Goal: Task Accomplishment & Management: Use online tool/utility

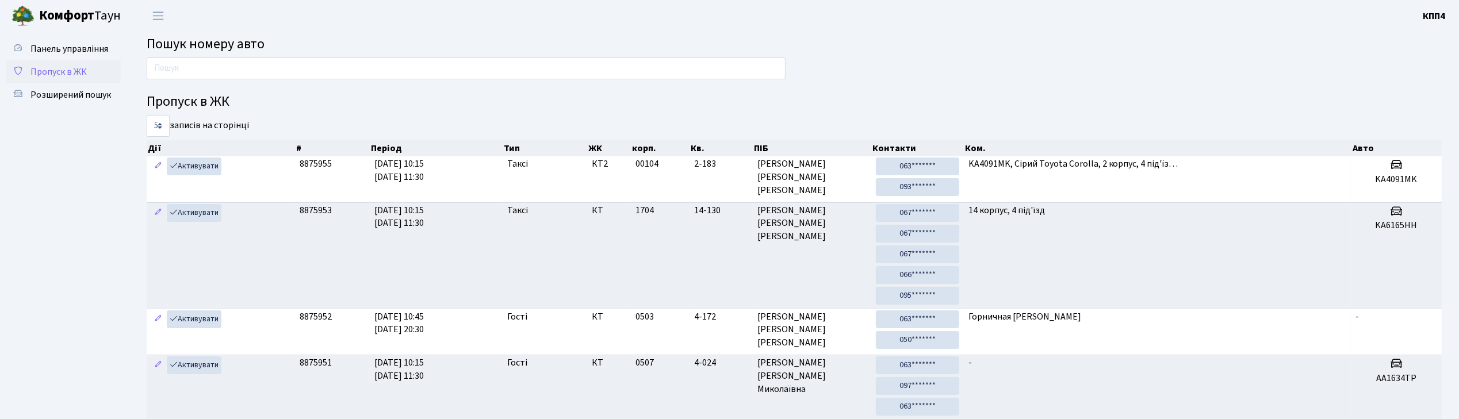
click at [61, 75] on span "Пропуск в ЖК" at bounding box center [58, 72] width 56 height 13
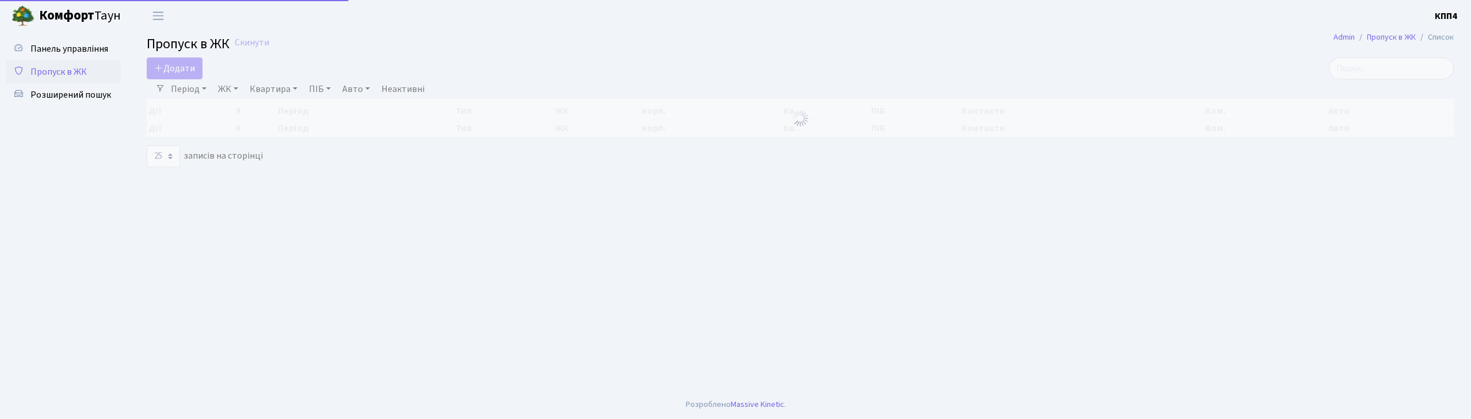
select select "25"
click at [1388, 67] on input "search" at bounding box center [1391, 69] width 125 height 22
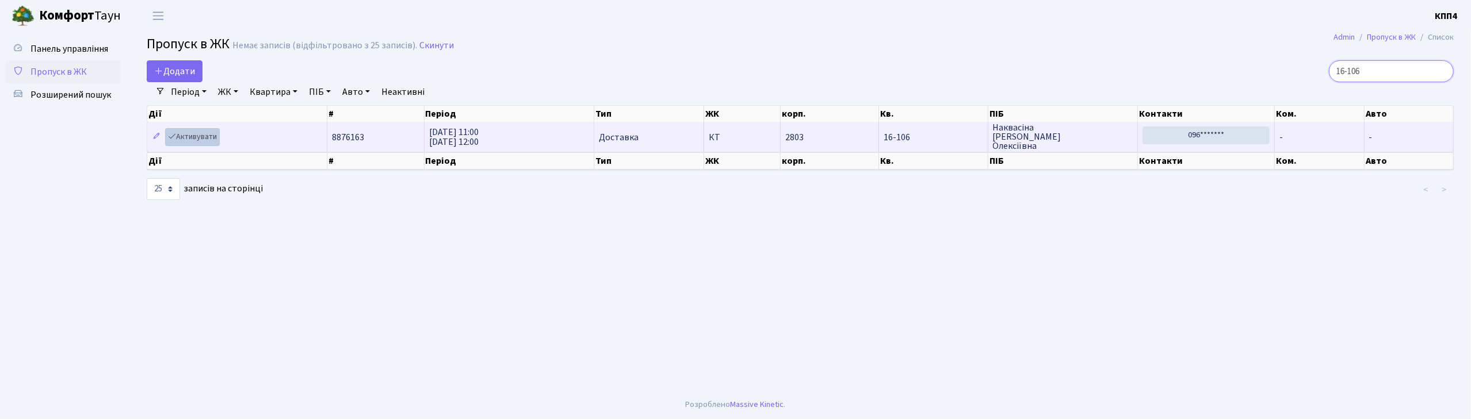
type input "16-106"
click at [194, 139] on link "Активувати" at bounding box center [192, 137] width 55 height 18
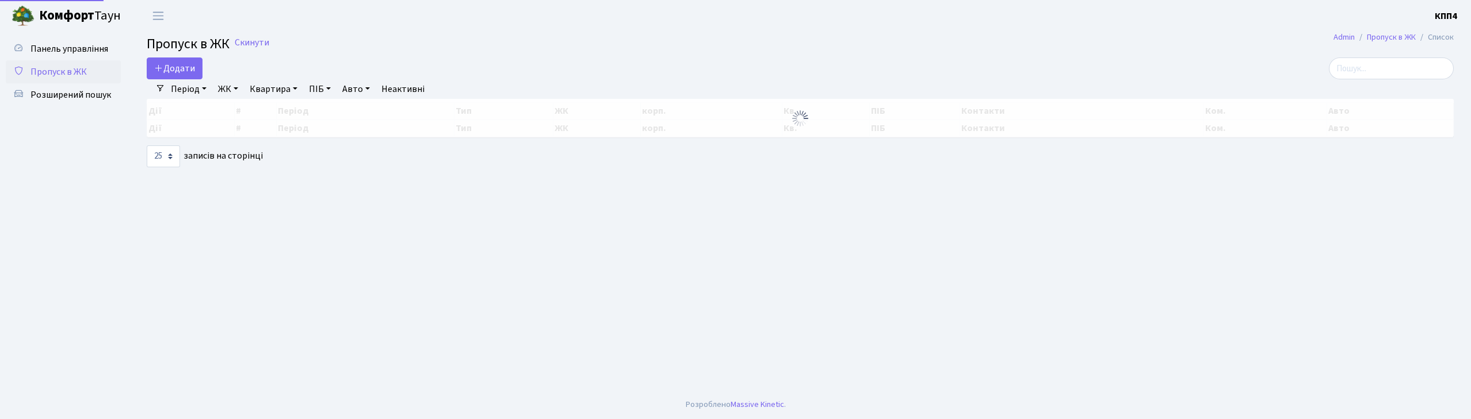
select select "25"
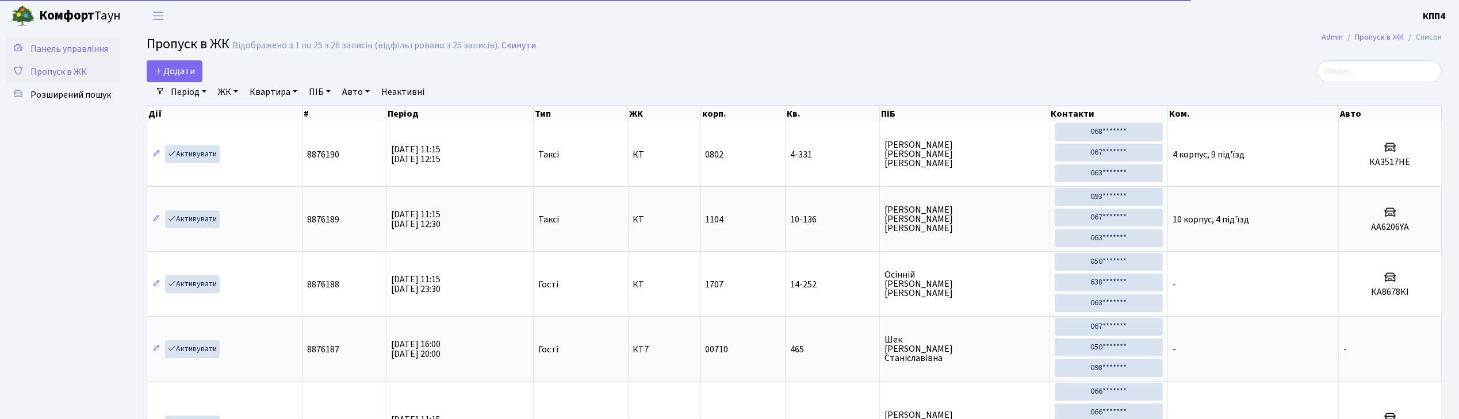
click at [70, 43] on span "Панель управління" at bounding box center [69, 49] width 78 height 13
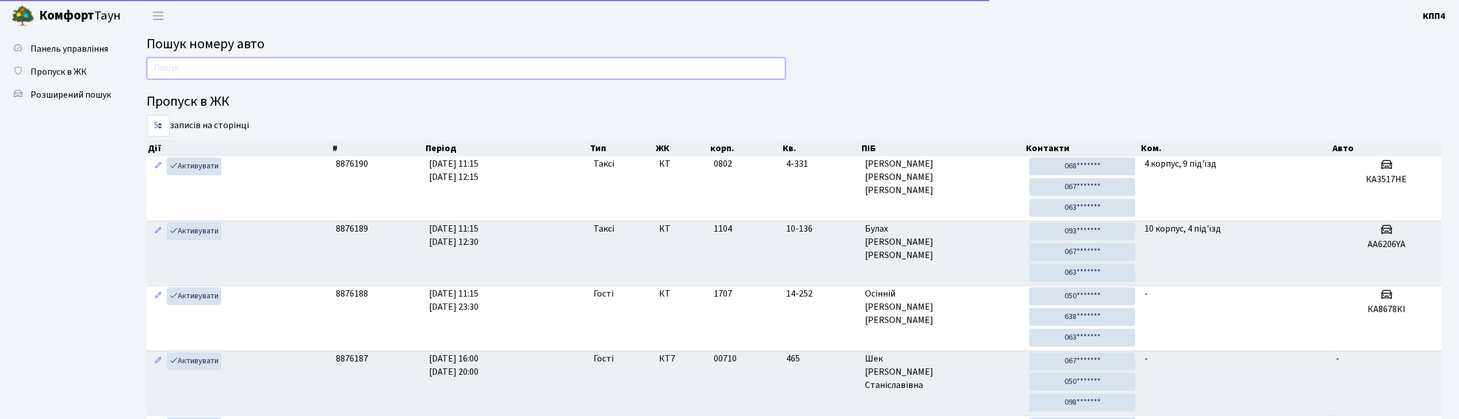
click at [208, 70] on input "text" at bounding box center [466, 69] width 639 height 22
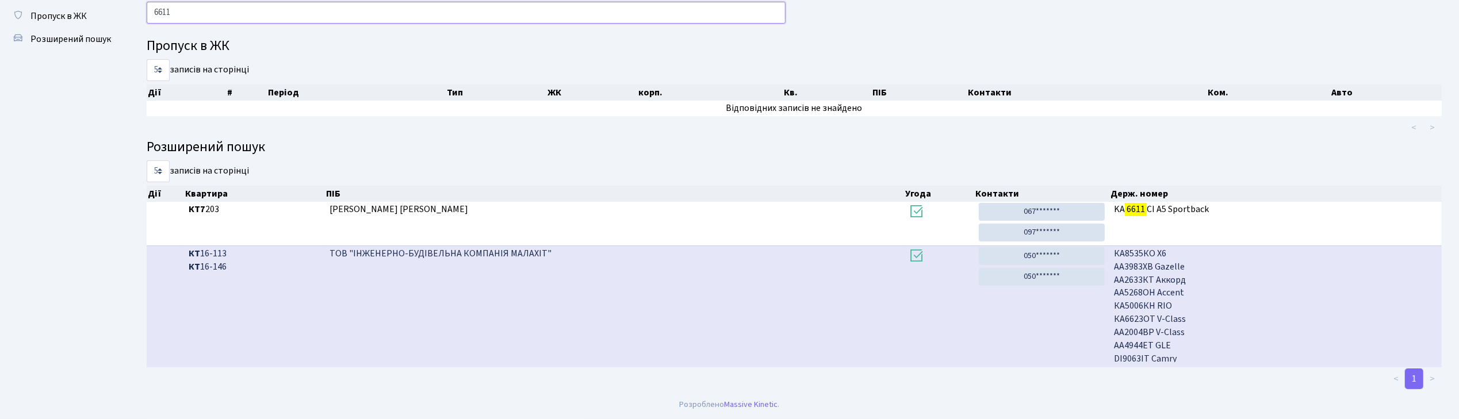
scroll to position [18, 0]
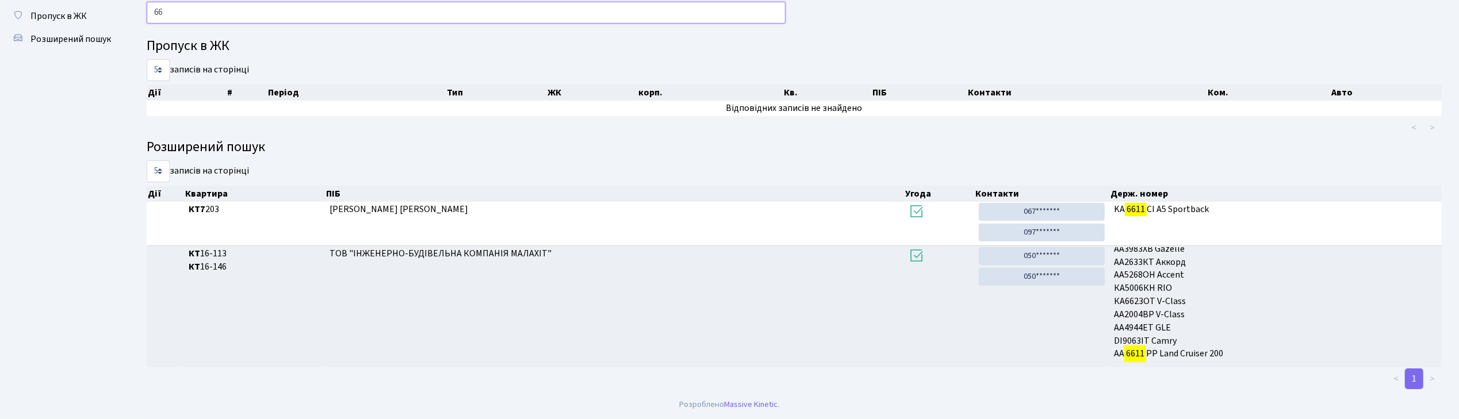
type input "6"
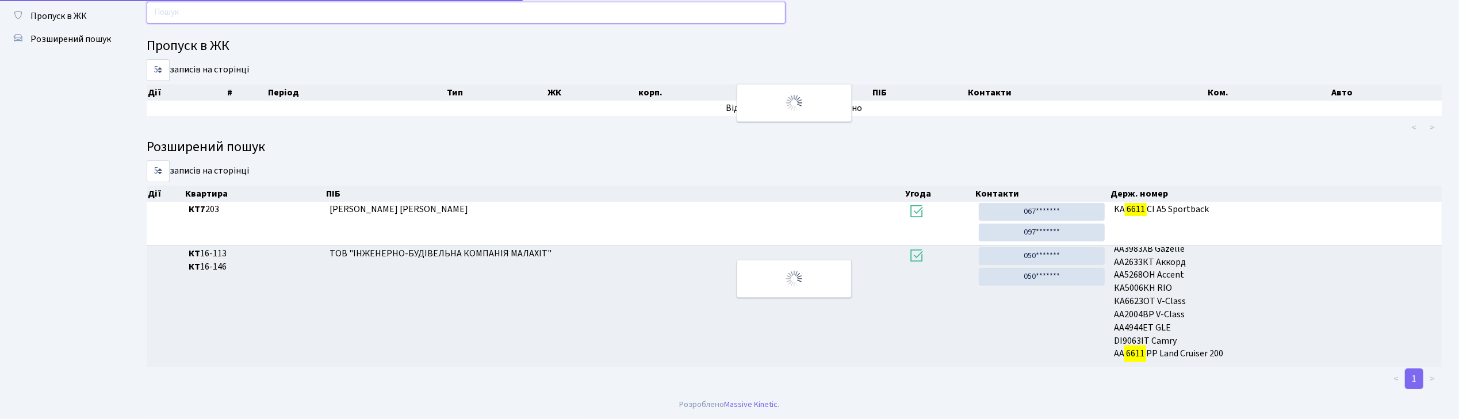
scroll to position [16, 0]
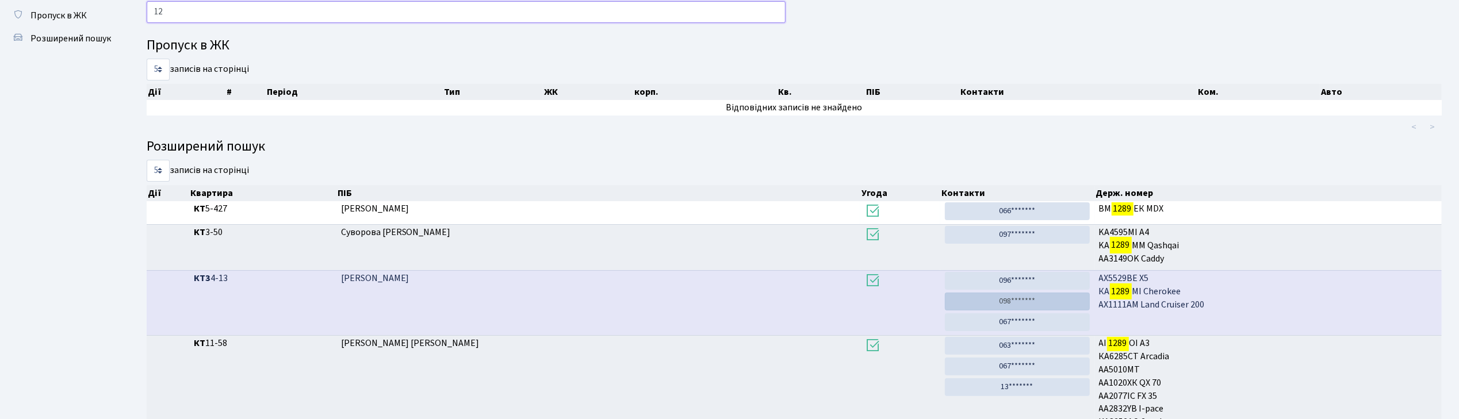
type input "1"
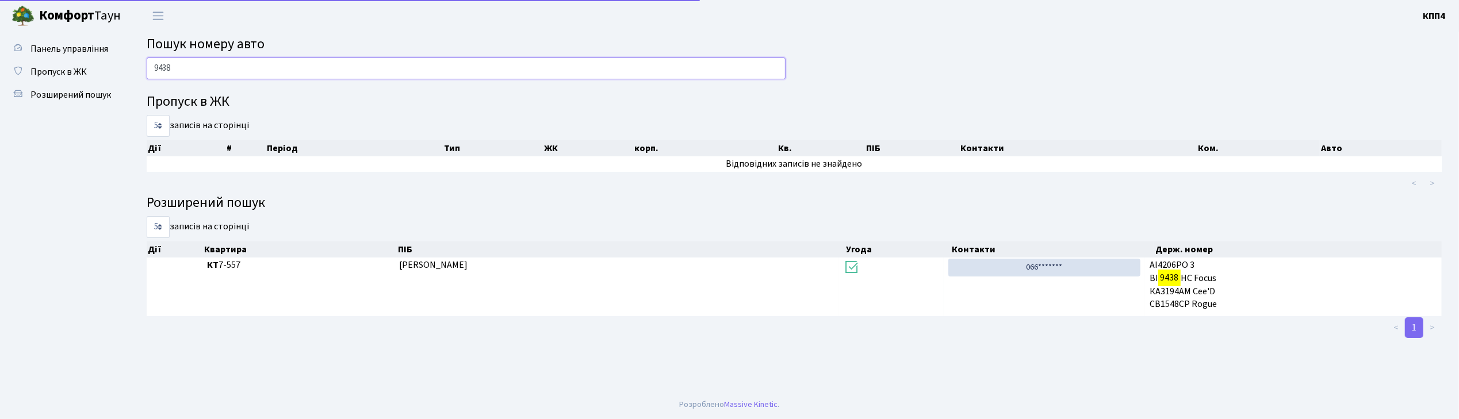
scroll to position [0, 0]
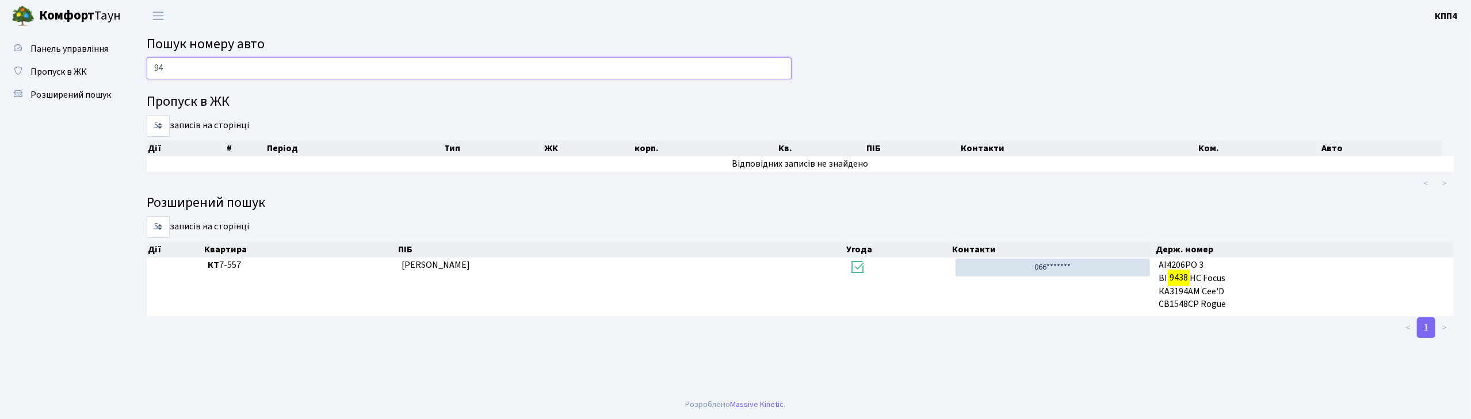
type input "9"
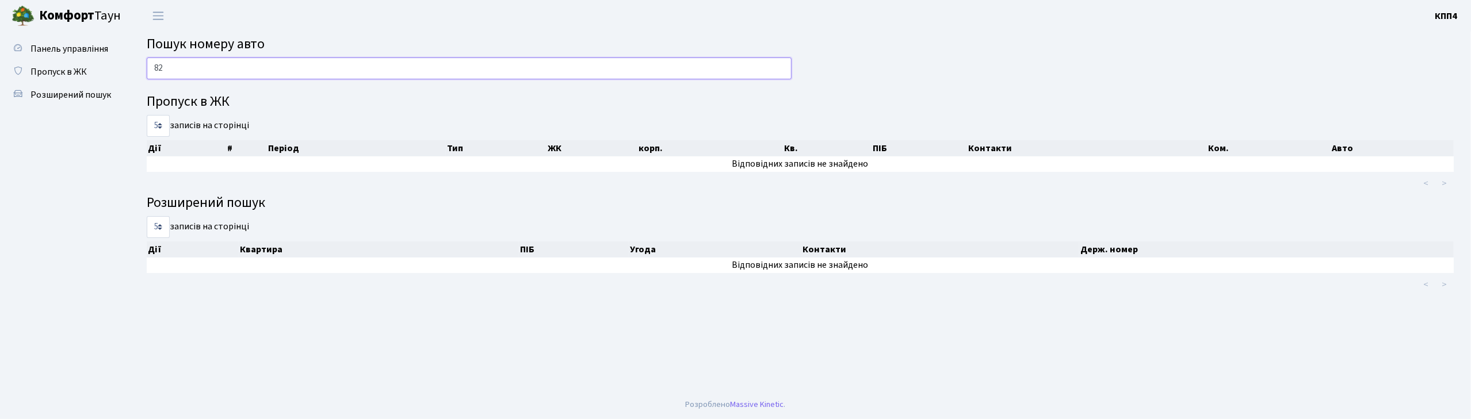
type input "8"
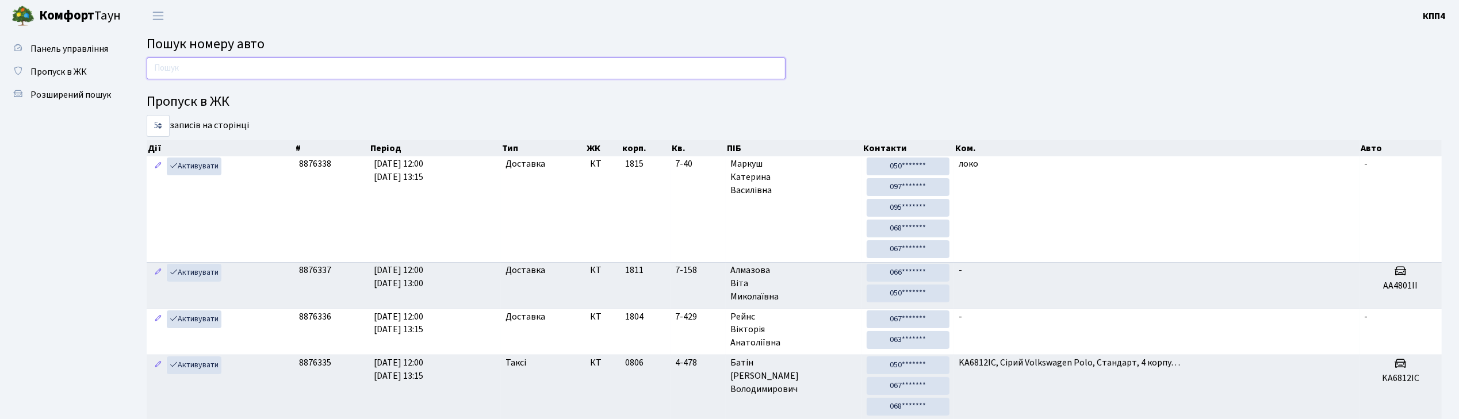
type input "1"
